Goal: Navigation & Orientation: Find specific page/section

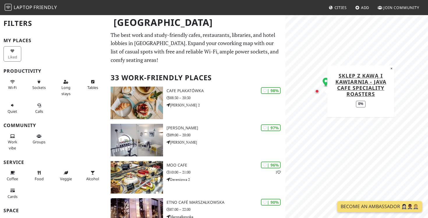
click at [316, 94] on div "Map marker" at bounding box center [317, 91] width 7 height 7
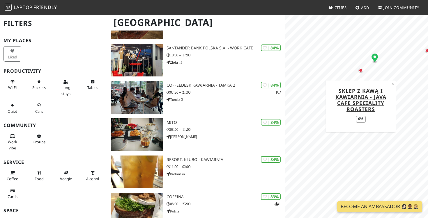
click at [361, 72] on div "Map marker" at bounding box center [361, 70] width 4 height 4
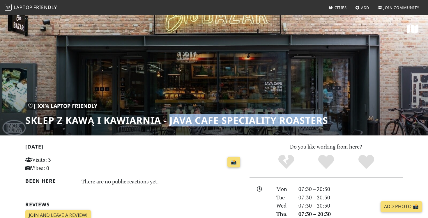
drag, startPoint x: 323, startPoint y: 120, endPoint x: 171, endPoint y: 121, distance: 151.7
click at [171, 121] on h1 "Sklep z Kawą i Kawiarnia - JAVA CAFE Speciality Roasters" at bounding box center [176, 120] width 303 height 11
copy h1 "JAVA CAFE Speciality Roaster"
